Goal: Information Seeking & Learning: Learn about a topic

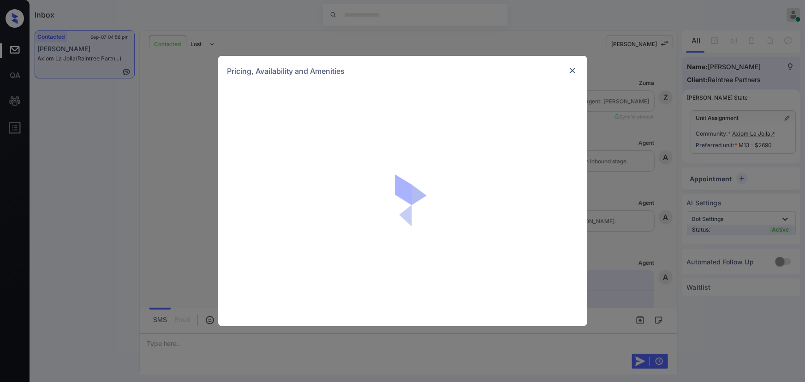
scroll to position [1012, 0]
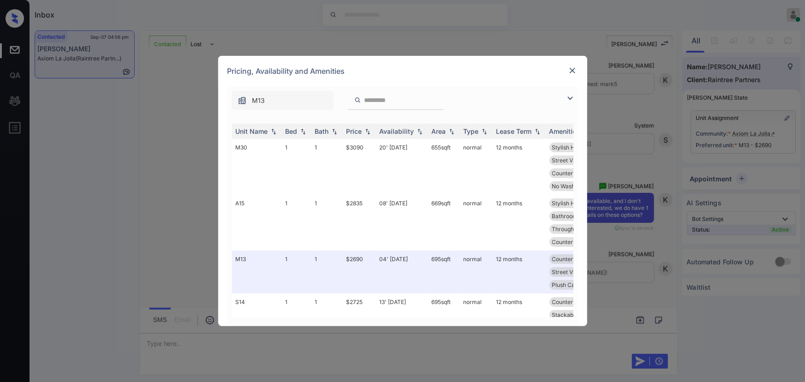
click at [569, 96] on img at bounding box center [569, 98] width 11 height 11
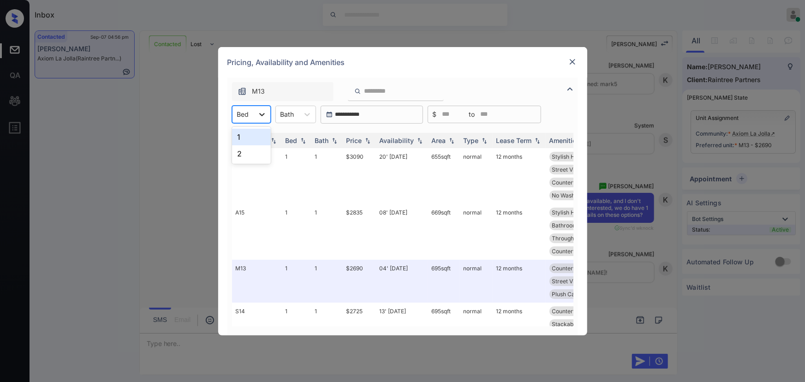
click at [261, 115] on icon at bounding box center [262, 114] width 6 height 3
drag, startPoint x: 571, startPoint y: 62, endPoint x: 570, endPoint y: 66, distance: 5.0
click at [564, 54] on div "Pricing, Availability and Amenities" at bounding box center [402, 62] width 369 height 30
click at [572, 61] on img at bounding box center [572, 61] width 9 height 9
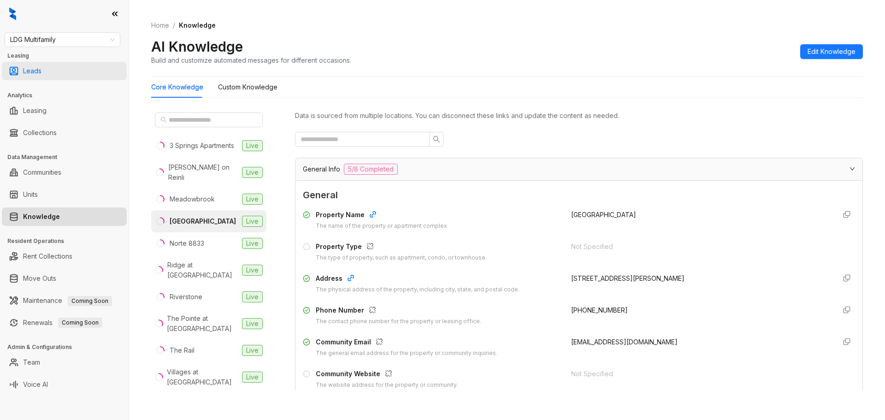
scroll to position [492, 0]
